Goal: Transaction & Acquisition: Purchase product/service

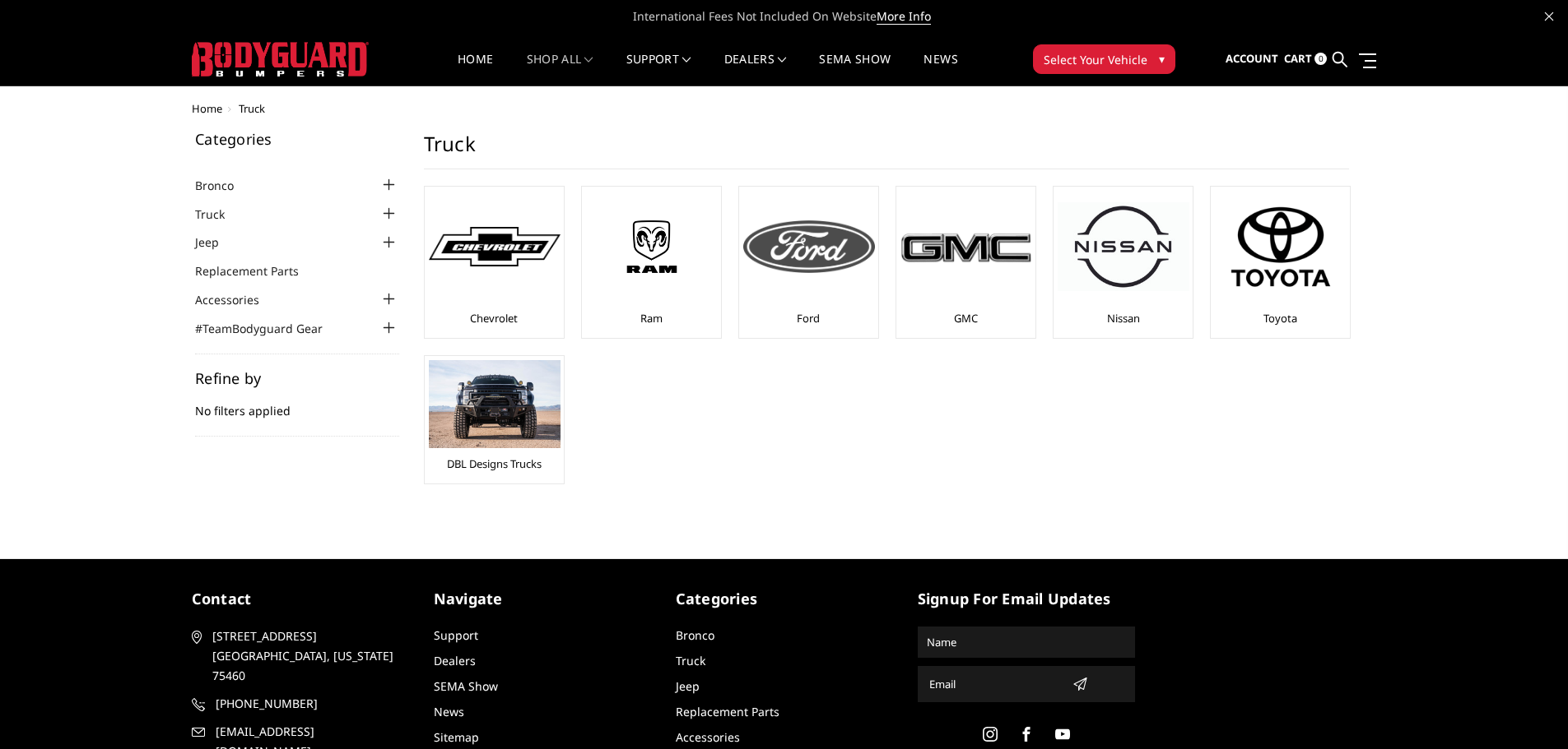
click at [791, 289] on div at bounding box center [809, 246] width 132 height 112
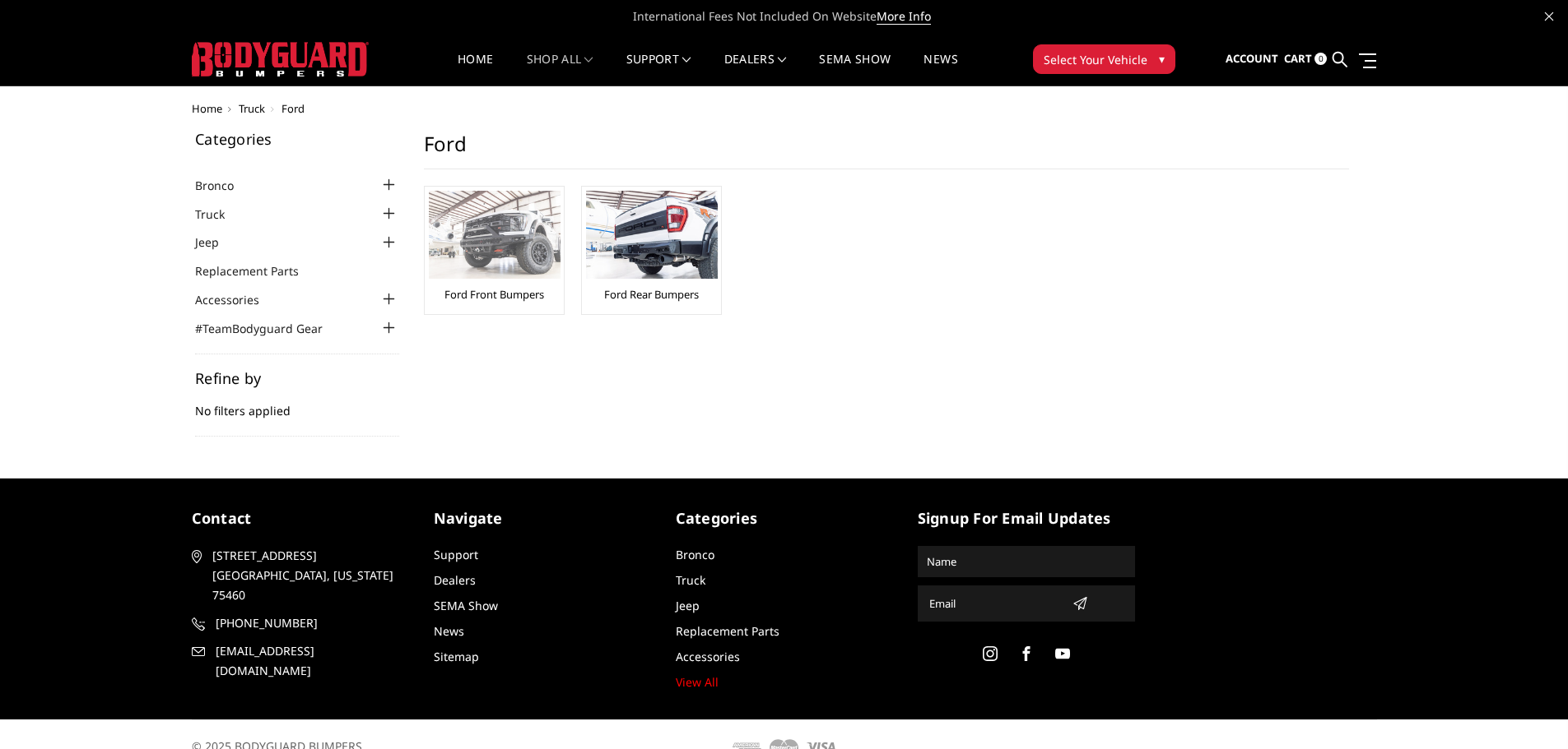
click at [471, 296] on link "Ford Front Bumpers" at bounding box center [494, 295] width 99 height 15
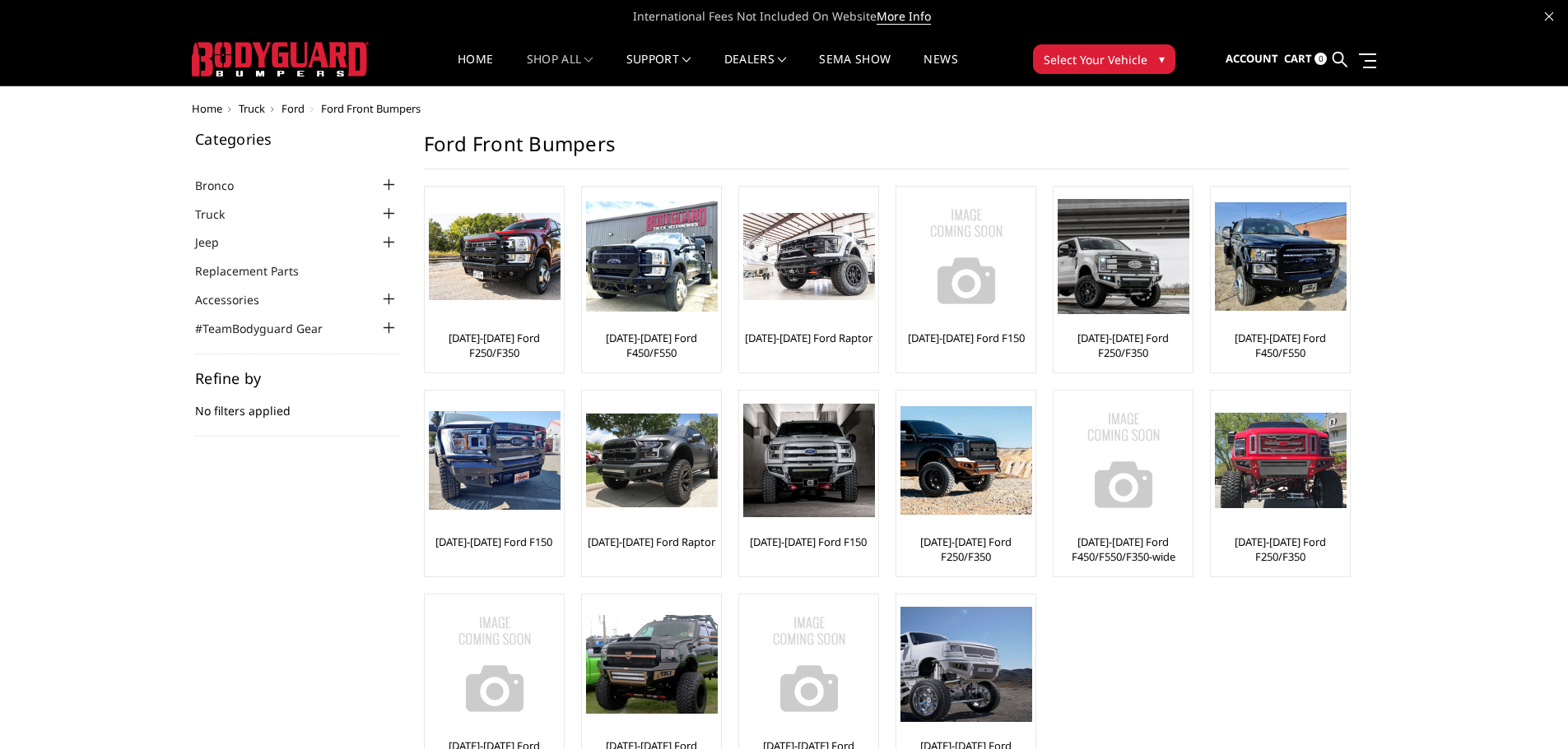
click at [1160, 66] on span "▾" at bounding box center [1161, 58] width 5 height 17
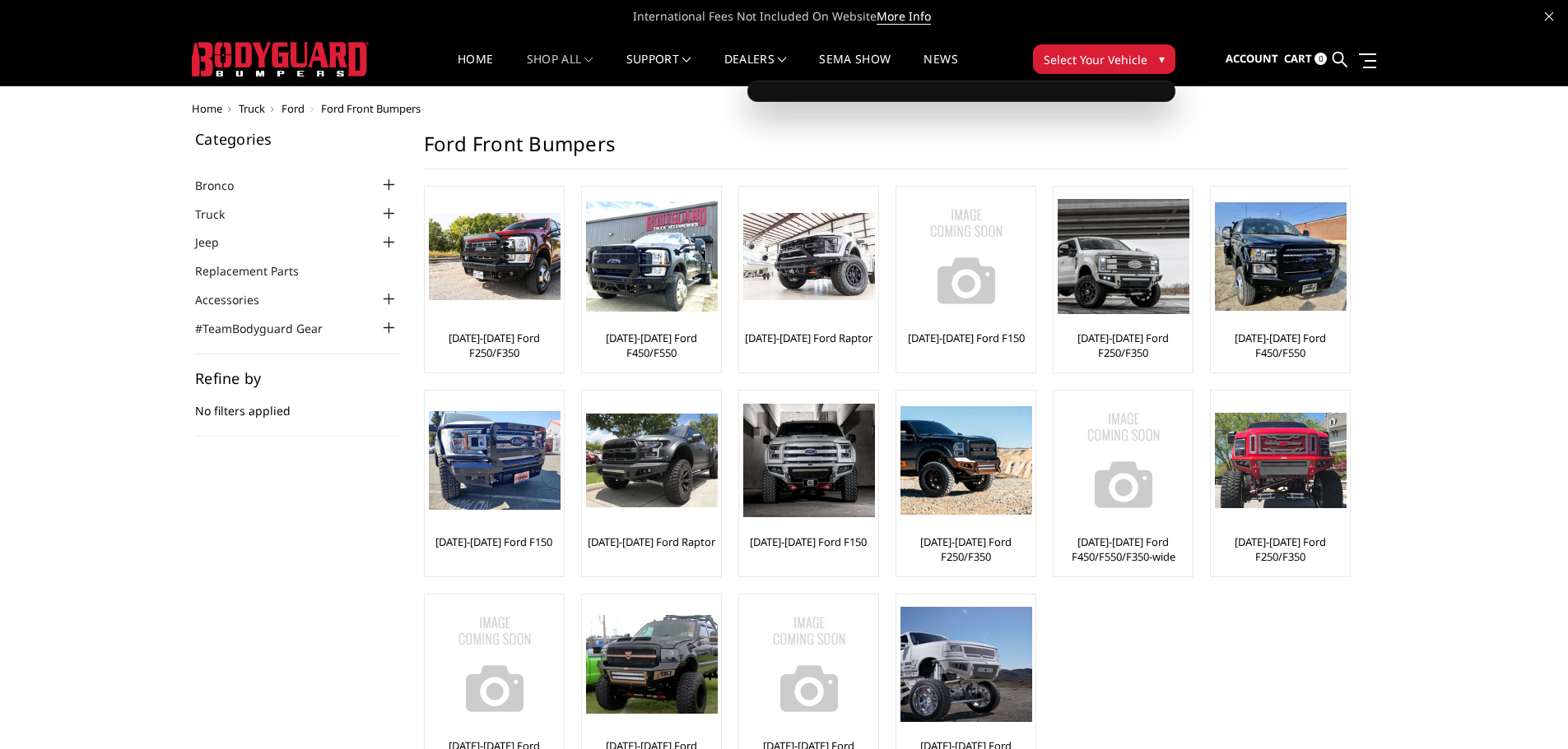
click at [1088, 47] on button "Select Your Vehicle ▾" at bounding box center [1104, 59] width 143 height 30
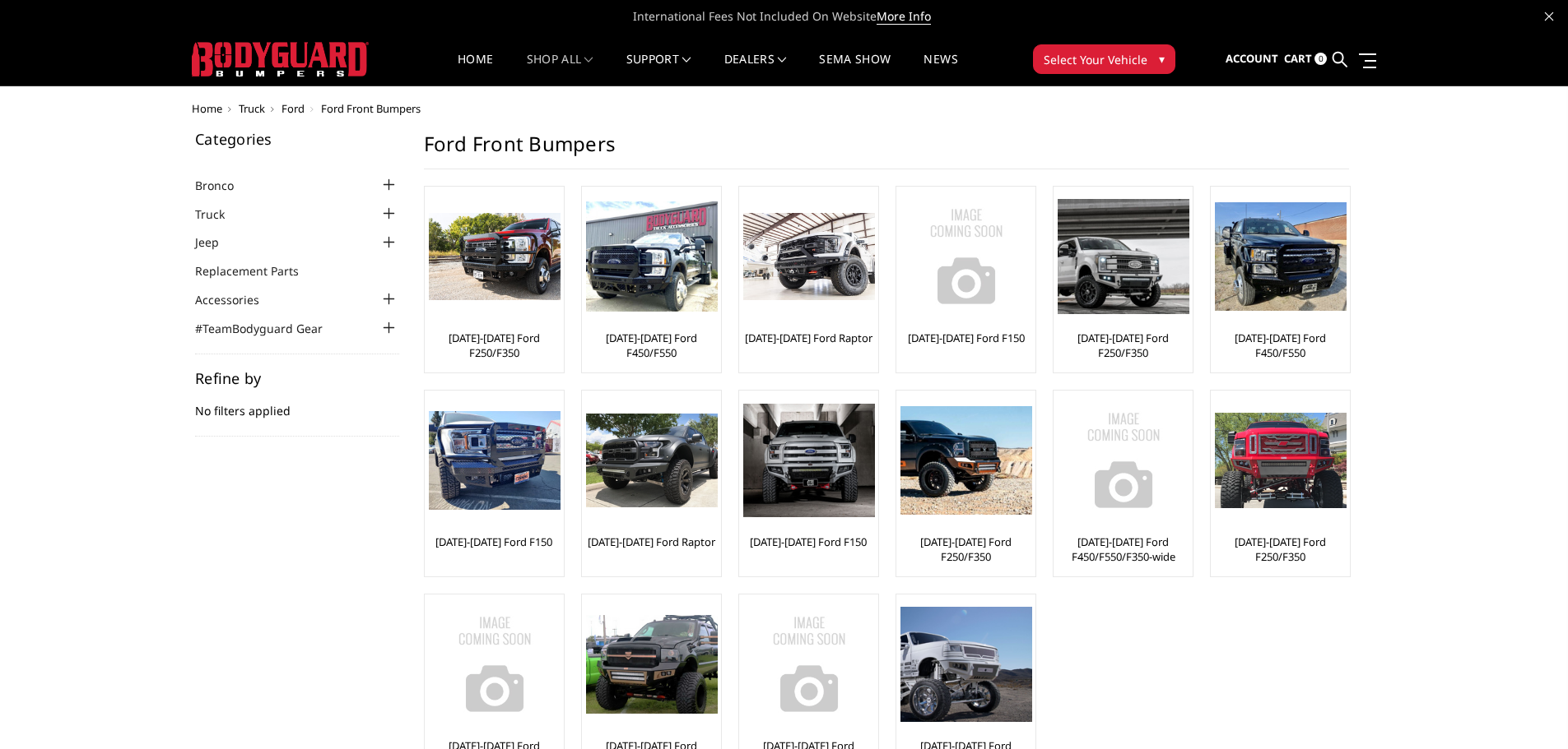
click at [1082, 55] on span "Select Your Vehicle" at bounding box center [1095, 59] width 104 height 17
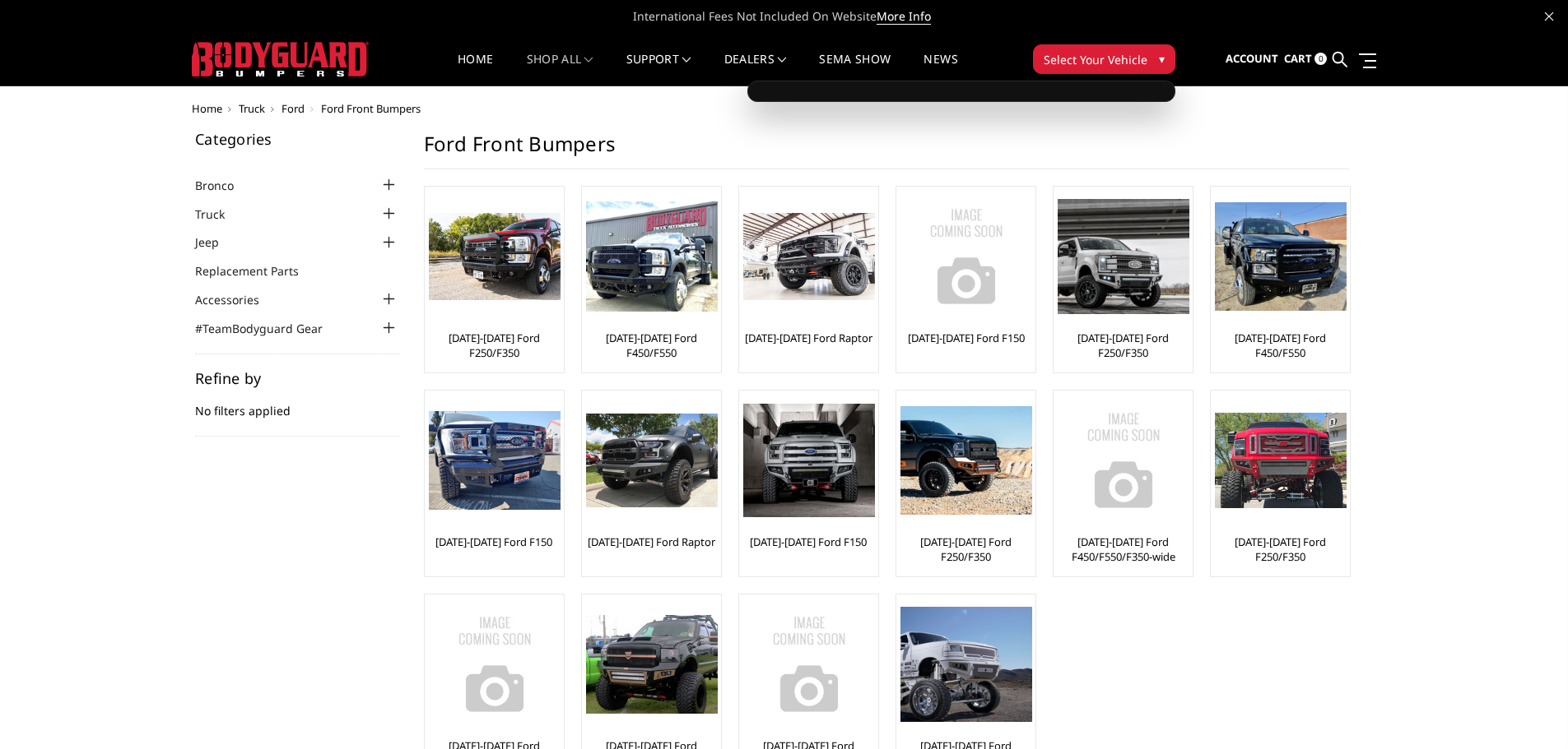
click at [1472, 185] on div "Home Truck [PERSON_NAME] Front Bumpers Categories Bronco [DATE]-[DATE] Bronco F…" at bounding box center [784, 458] width 1568 height 712
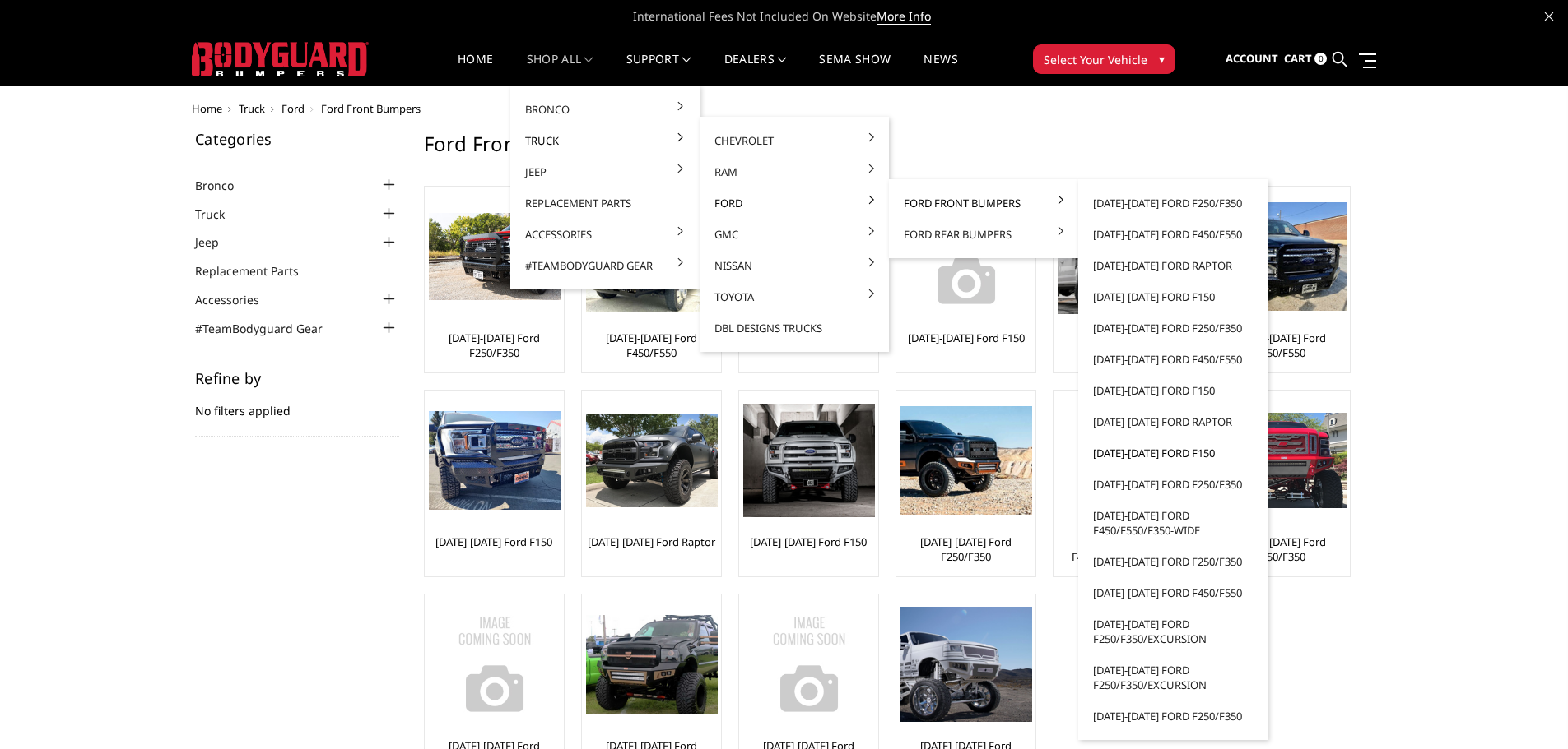
click at [1166, 452] on link "[DATE]-[DATE] Ford F150" at bounding box center [1173, 453] width 176 height 31
